Goal: Information Seeking & Learning: Learn about a topic

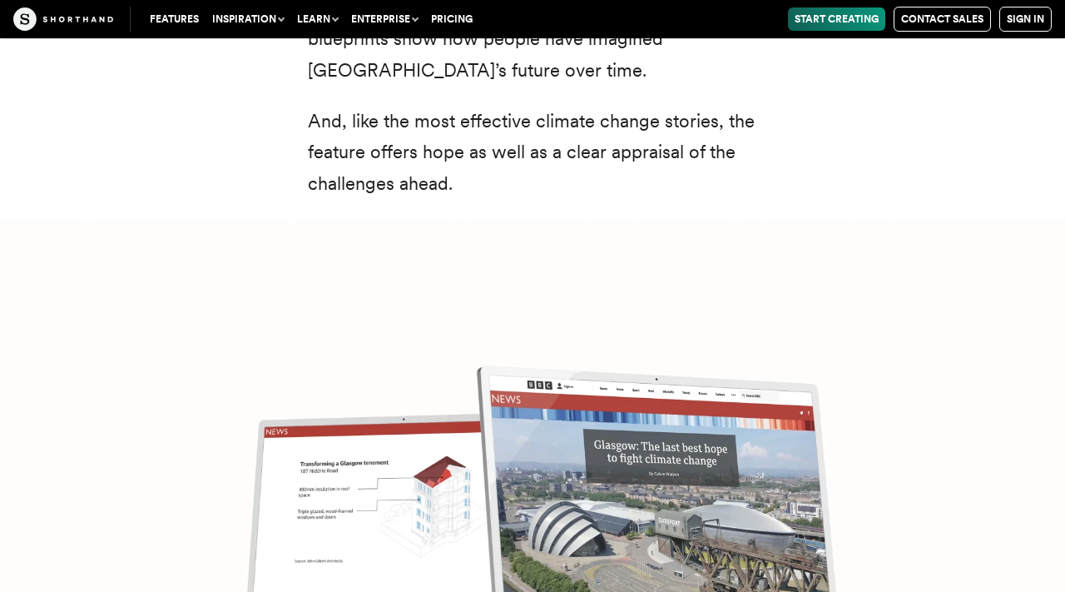
scroll to position [6455, 0]
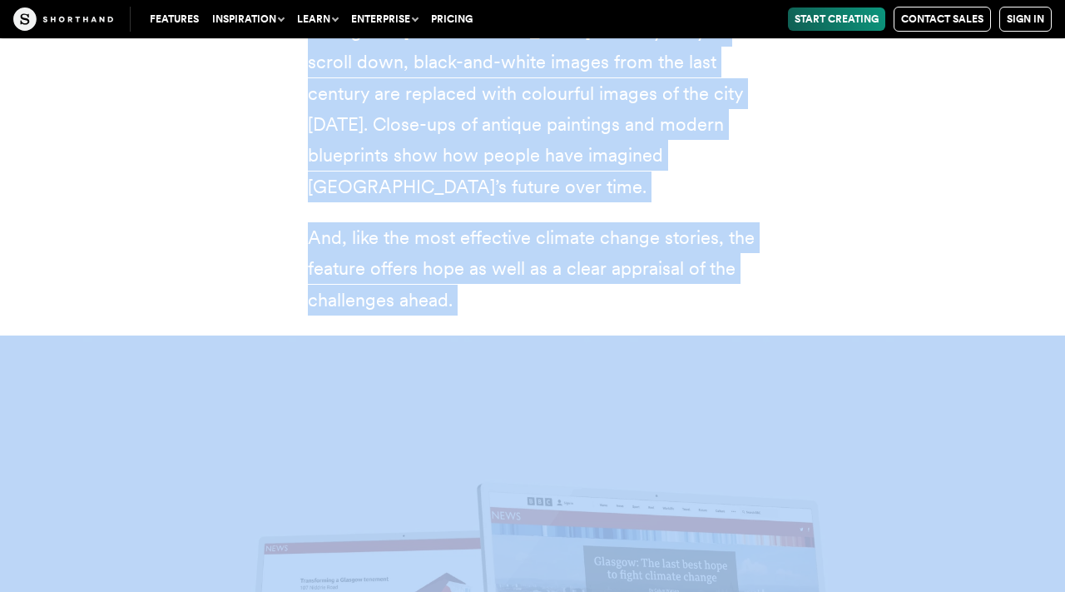
drag, startPoint x: 305, startPoint y: 75, endPoint x: 597, endPoint y: 251, distance: 340.2
click at [510, 222] on p "And, like the most effective climate change stories, the feature offers hope as…" at bounding box center [532, 268] width 449 height 93
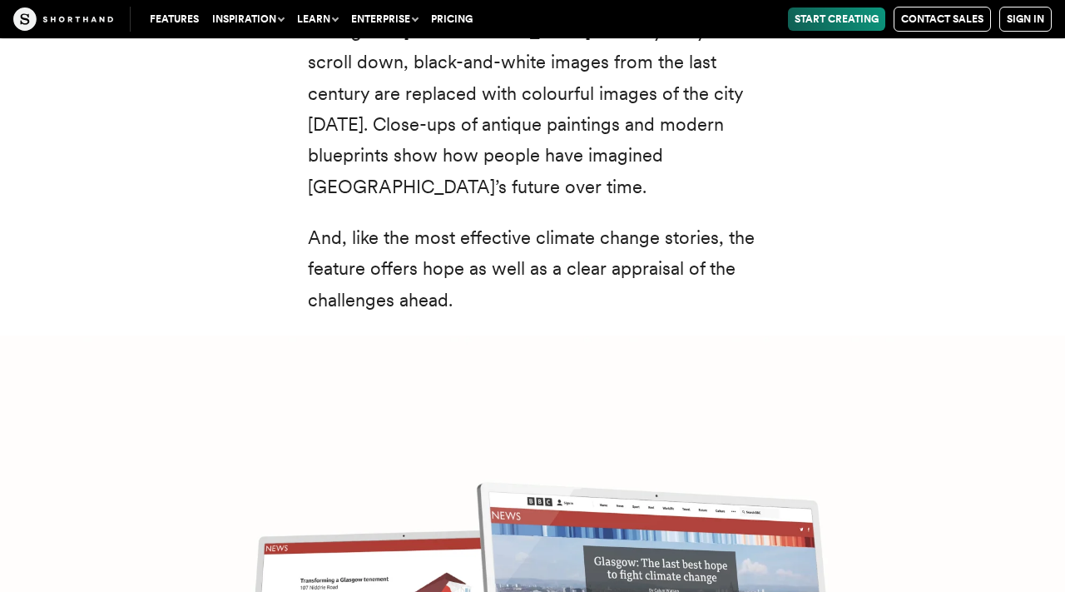
click at [510, 222] on p "And, like the most effective climate change stories, the feature offers hope as…" at bounding box center [532, 268] width 449 height 93
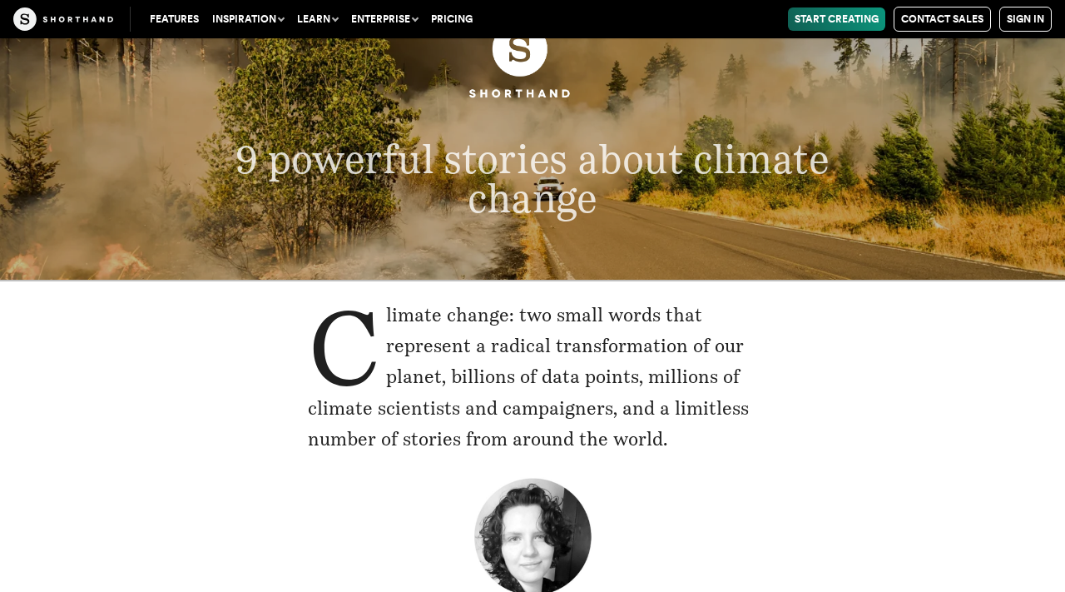
scroll to position [0, 0]
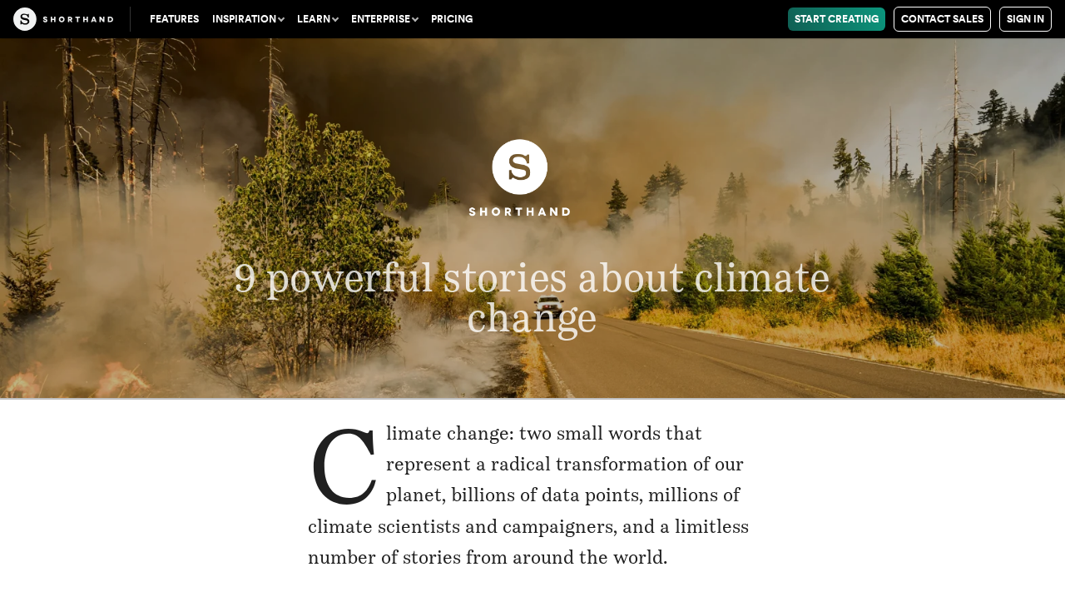
drag, startPoint x: 469, startPoint y: 207, endPoint x: 205, endPoint y: 261, distance: 270.0
click at [368, 469] on p "Climate change: two small words that represent a radical transformation of our …" at bounding box center [532, 496] width 449 height 156
